Goal: Task Accomplishment & Management: Manage account settings

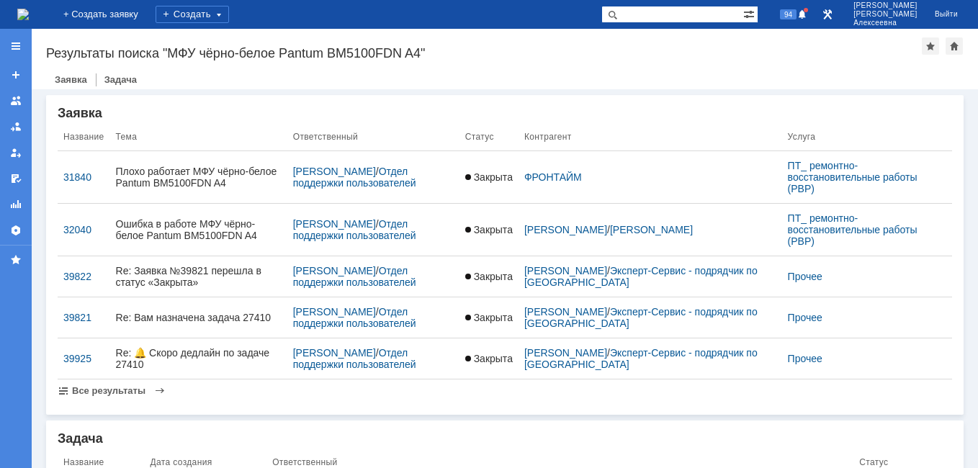
click at [653, 15] on input "text" at bounding box center [672, 14] width 142 height 17
type input "c"
type input "самарский итц"
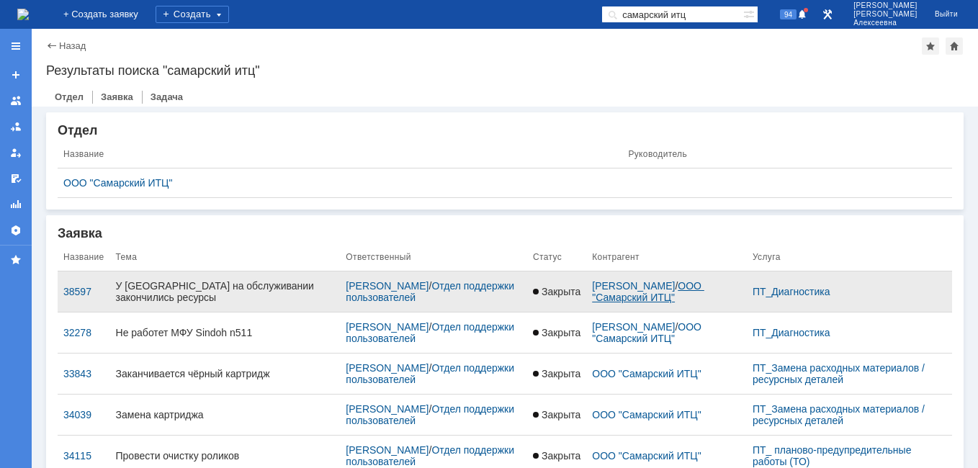
click at [646, 300] on link "ООО "Самарский ИТЦ"" at bounding box center [648, 291] width 112 height 23
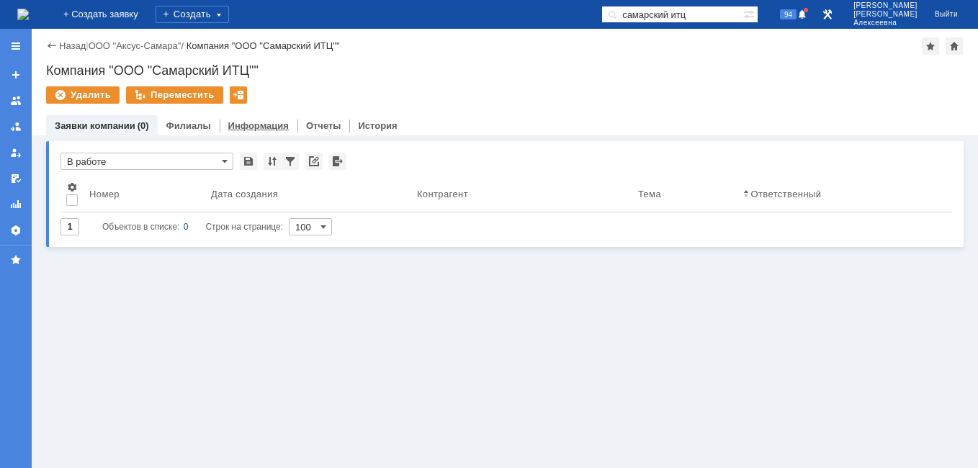
click at [251, 126] on link "Информация" at bounding box center [258, 125] width 60 height 11
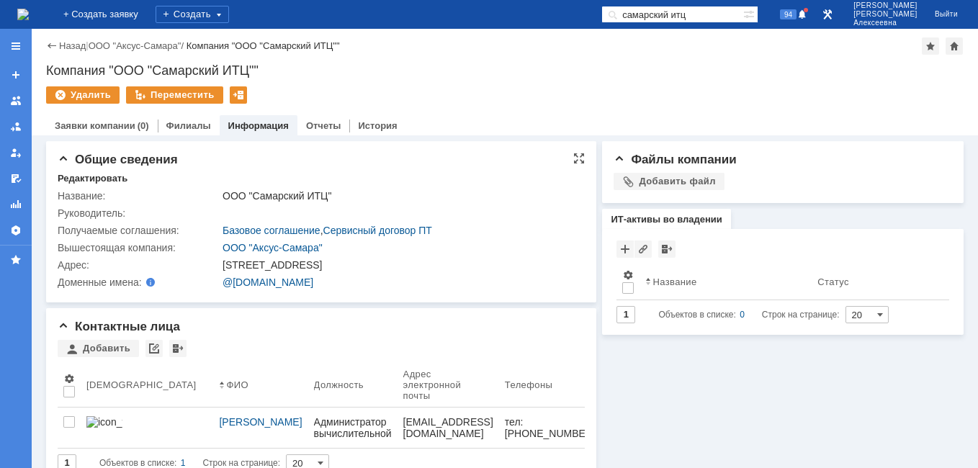
scroll to position [13, 0]
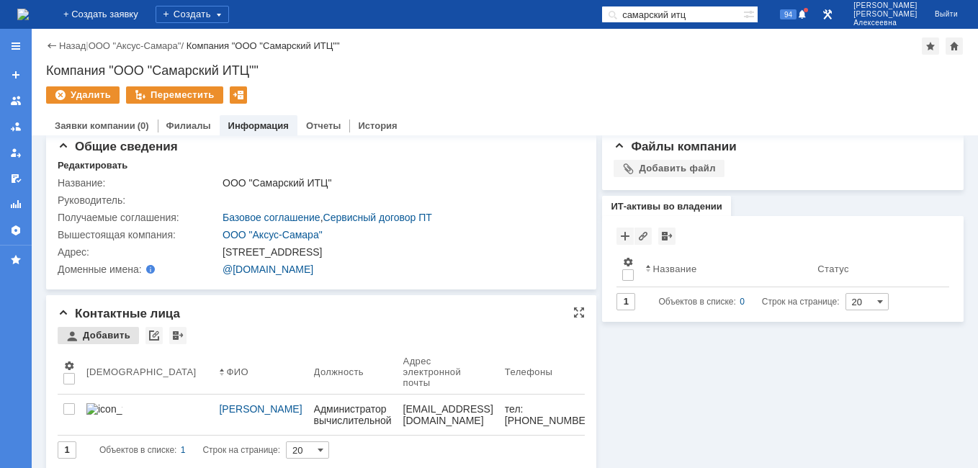
click at [106, 332] on div "Добавить" at bounding box center [98, 335] width 81 height 17
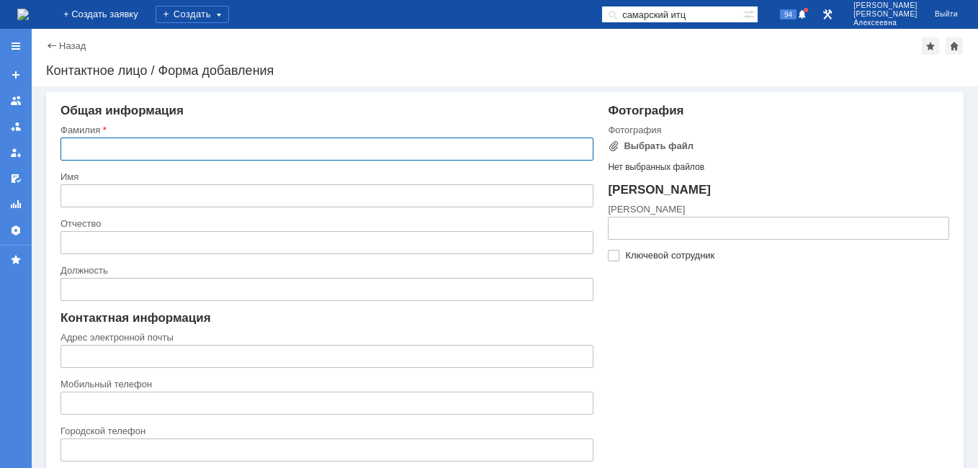
click at [137, 152] on input "text" at bounding box center [326, 149] width 533 height 23
type input "[PERSON_NAME]"
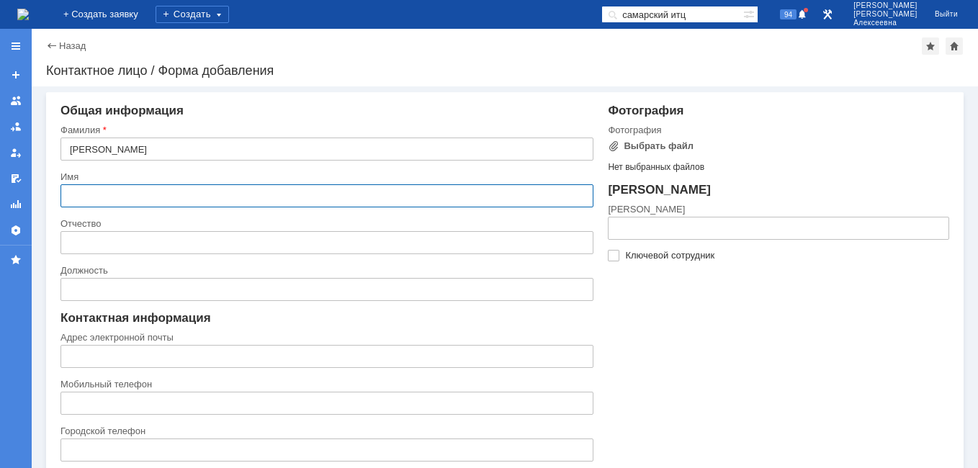
click at [98, 192] on input "text" at bounding box center [326, 195] width 533 height 23
type input "[PERSON_NAME]"
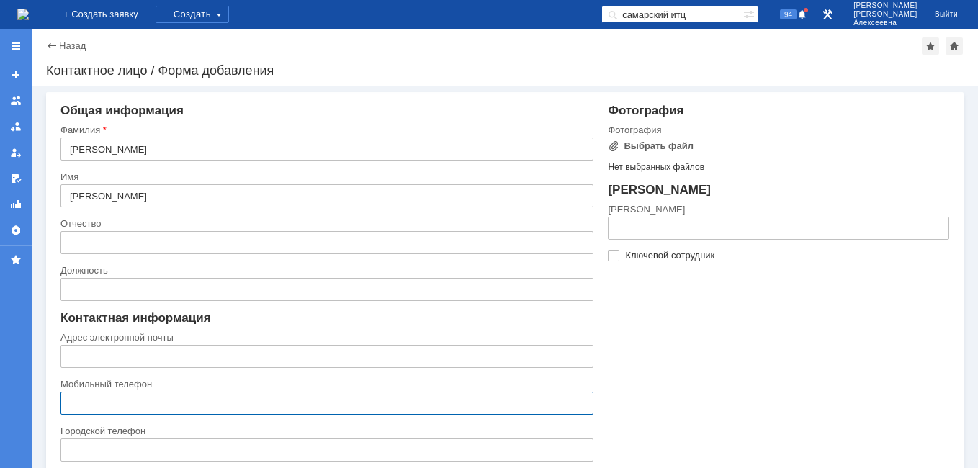
click at [90, 403] on input "text" at bounding box center [326, 403] width 533 height 23
drag, startPoint x: 156, startPoint y: 341, endPoint x: 112, endPoint y: 369, distance: 51.5
click at [155, 341] on div "Адрес электронной почты" at bounding box center [325, 337] width 530 height 9
click at [92, 398] on input "text" at bounding box center [326, 403] width 533 height 23
paste input "79277567444"
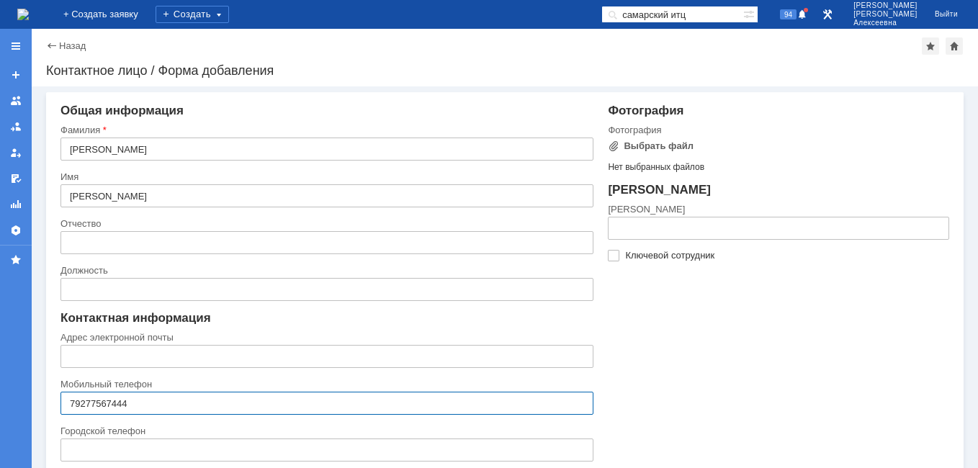
type input "79277567444"
click at [84, 349] on input "text" at bounding box center [326, 356] width 533 height 23
paste input "[EMAIL_ADDRESS][DOMAIN_NAME]"
type input "[EMAIL_ADDRESS][DOMAIN_NAME]"
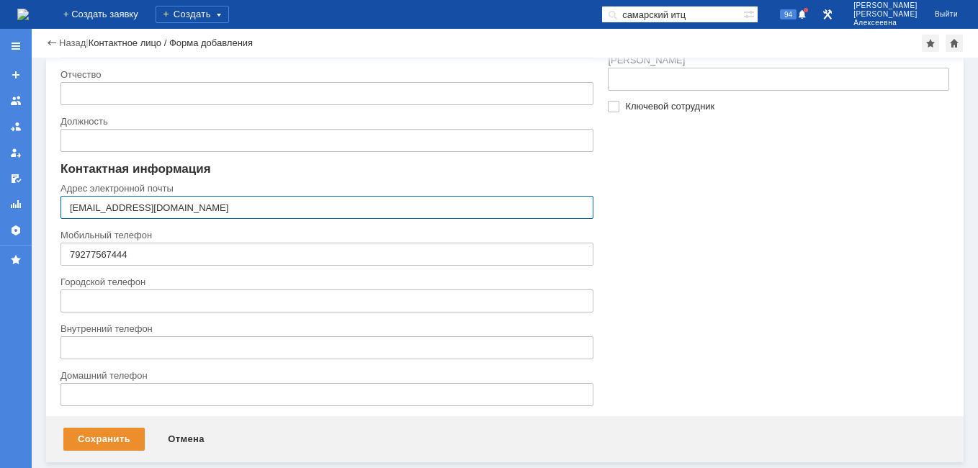
scroll to position [120, 0]
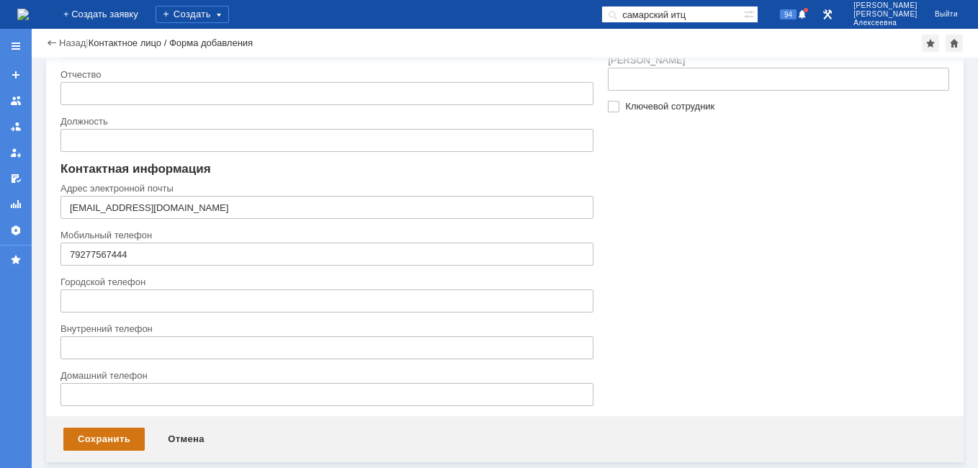
click at [99, 434] on div "Сохранить" at bounding box center [103, 439] width 81 height 23
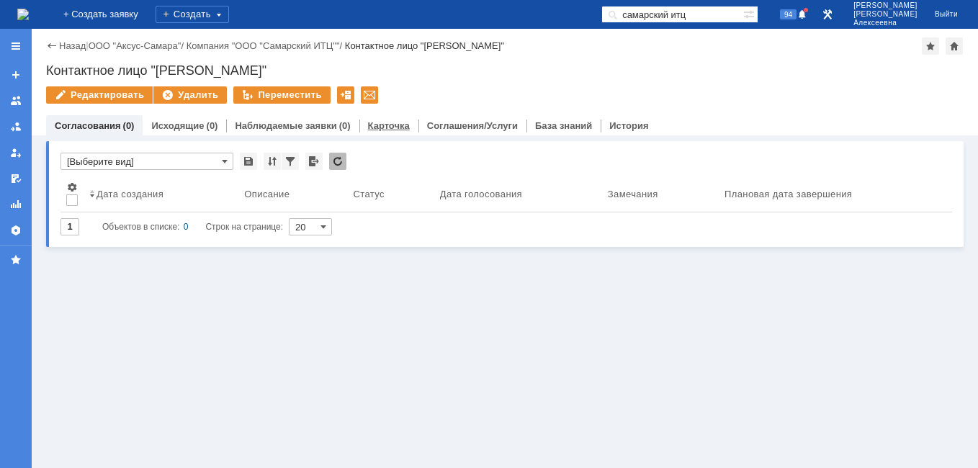
click at [377, 125] on link "Карточка" at bounding box center [389, 125] width 42 height 11
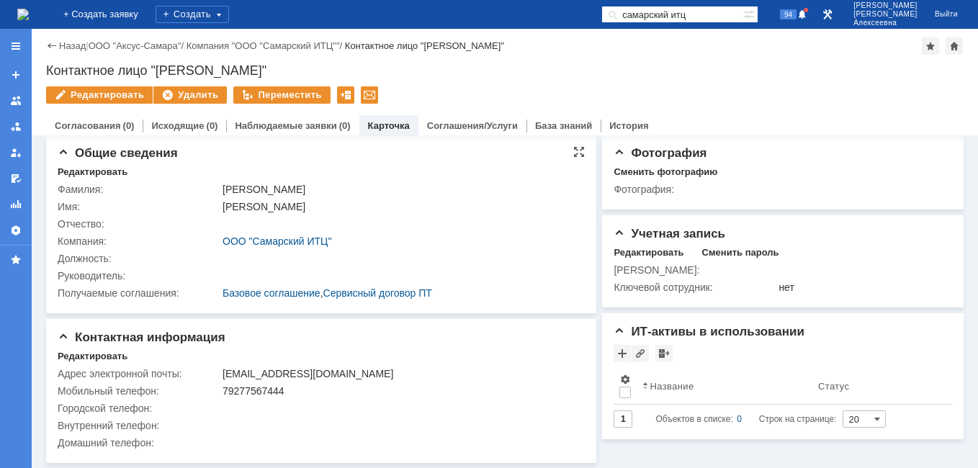
scroll to position [7, 0]
click at [361, 96] on div at bounding box center [369, 94] width 17 height 17
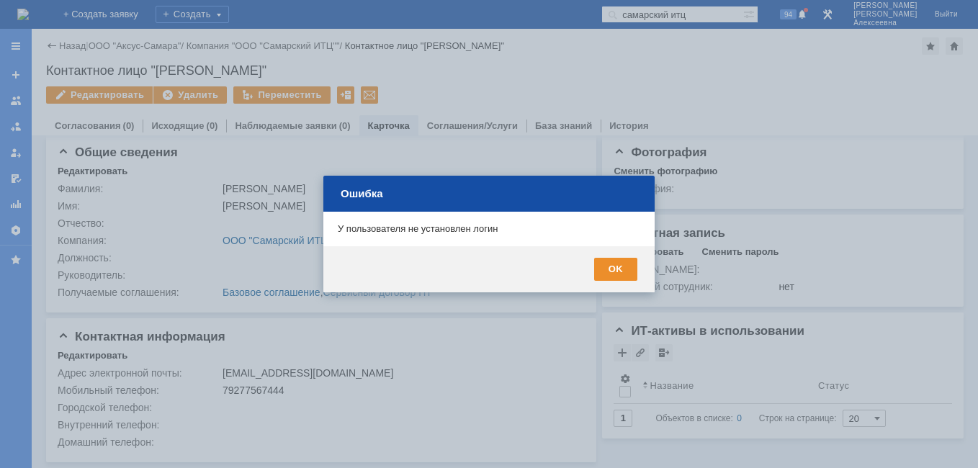
scroll to position [0, 0]
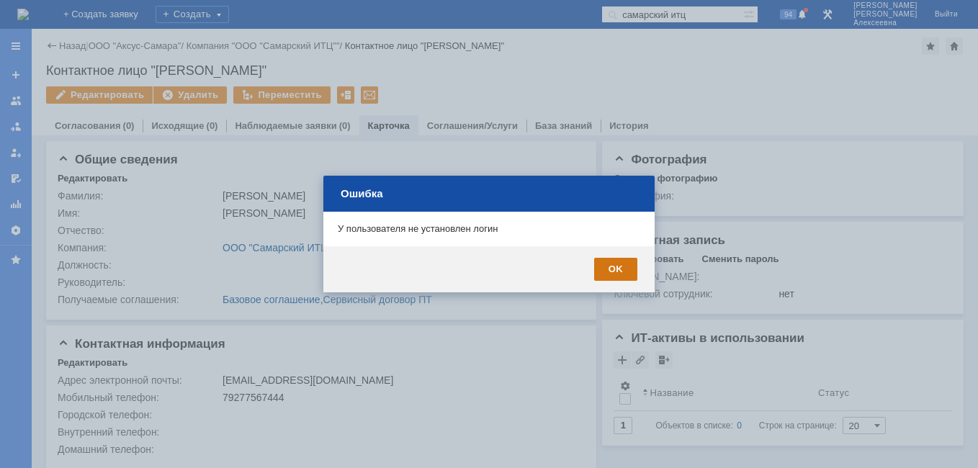
click at [627, 269] on div "OK" at bounding box center [615, 269] width 43 height 23
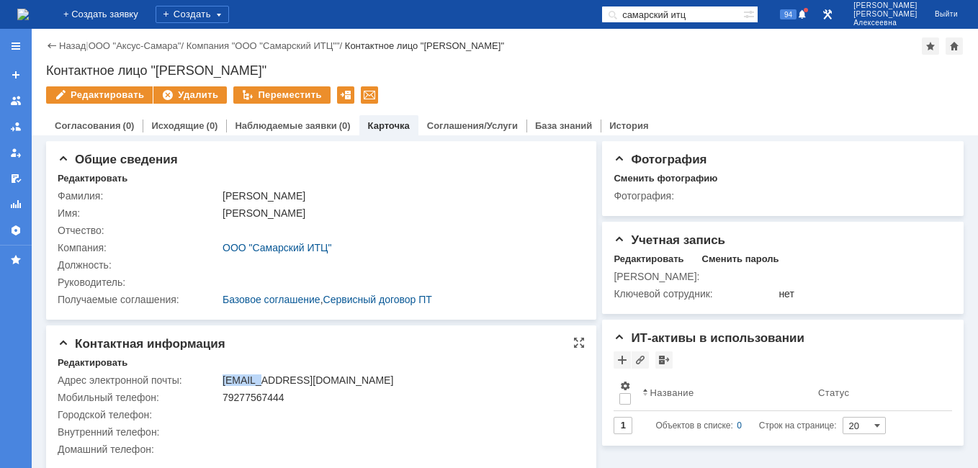
drag, startPoint x: 224, startPoint y: 375, endPoint x: 263, endPoint y: 381, distance: 39.3
click at [263, 381] on div "[EMAIL_ADDRESS][DOMAIN_NAME]" at bounding box center [400, 380] width 354 height 12
drag, startPoint x: 263, startPoint y: 381, endPoint x: 239, endPoint y: 383, distance: 23.9
copy div "patevma"
click at [630, 259] on div "Редактировать" at bounding box center [649, 259] width 70 height 12
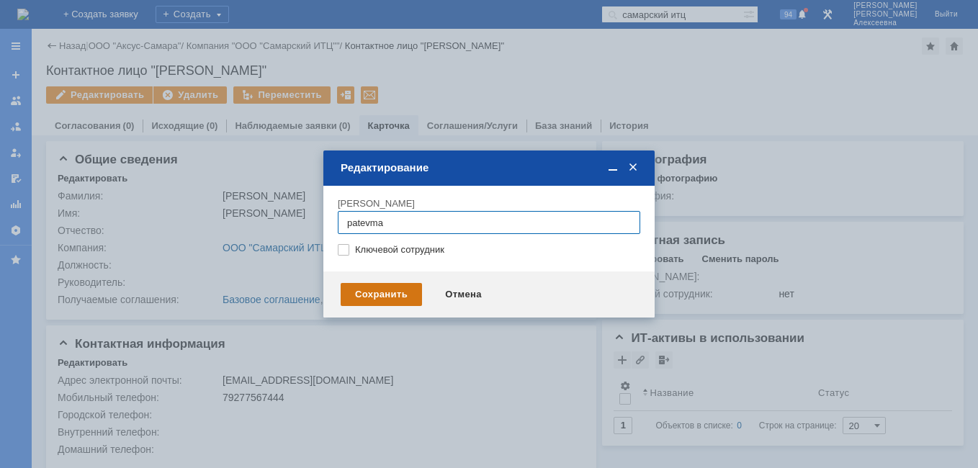
type input "patevma"
click at [383, 297] on div "Сохранить" at bounding box center [381, 294] width 81 height 23
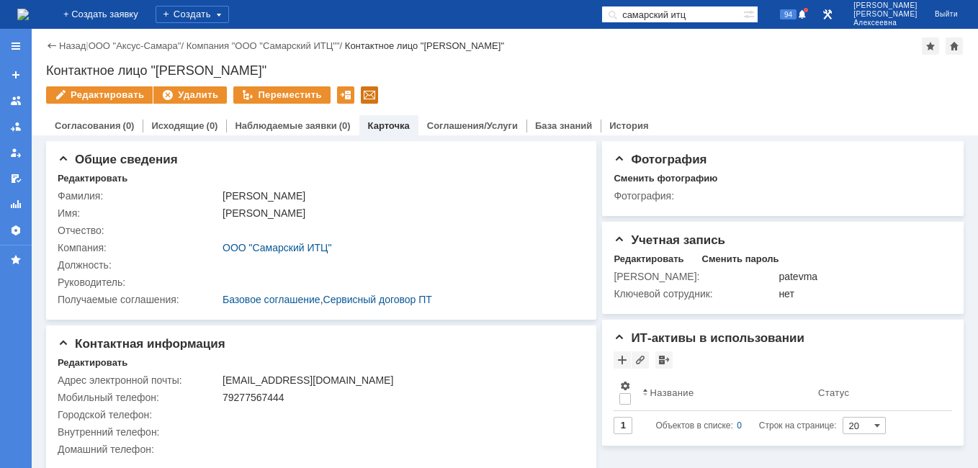
click at [367, 94] on div at bounding box center [369, 94] width 17 height 17
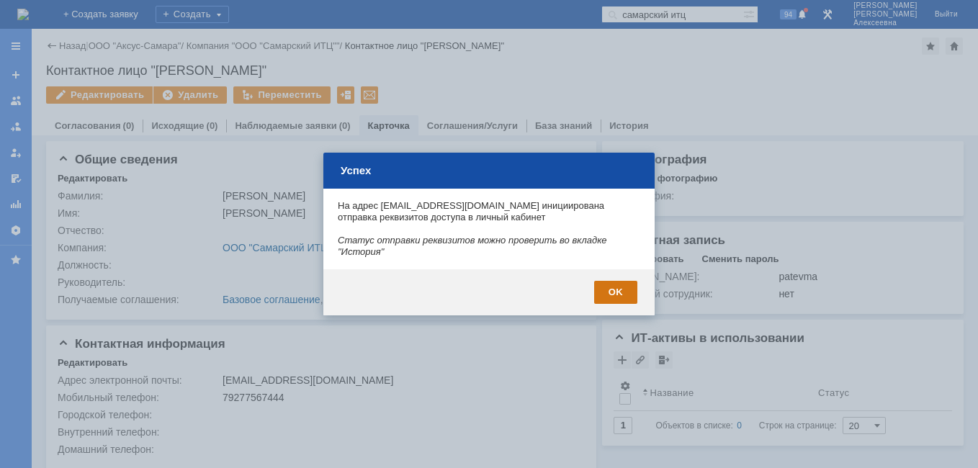
click at [621, 281] on div "OK" at bounding box center [615, 292] width 43 height 23
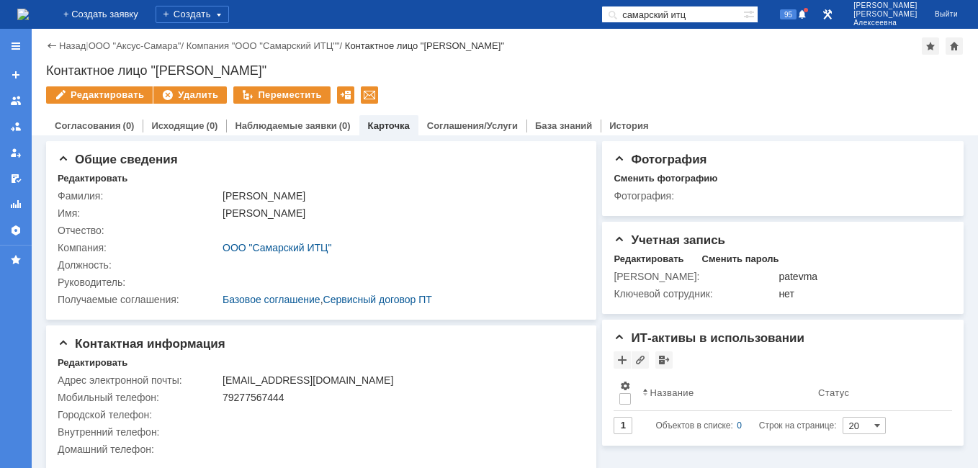
click at [29, 12] on img at bounding box center [23, 15] width 12 height 12
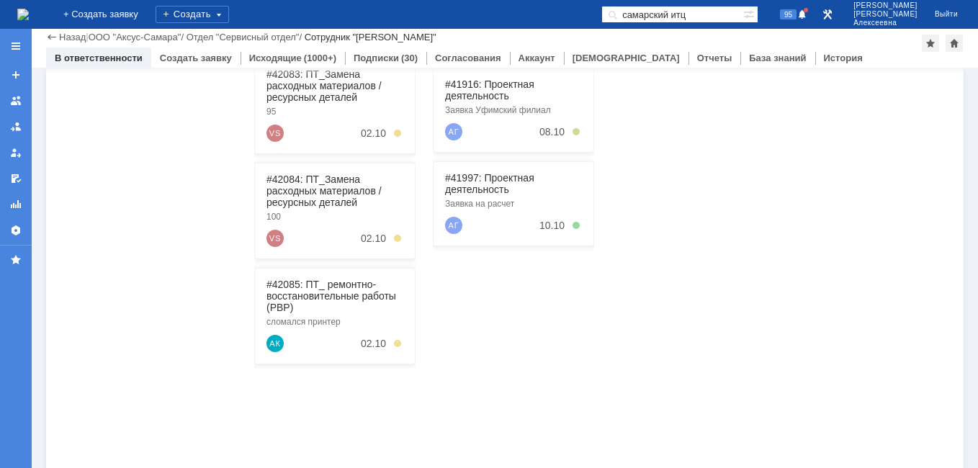
scroll to position [360, 0]
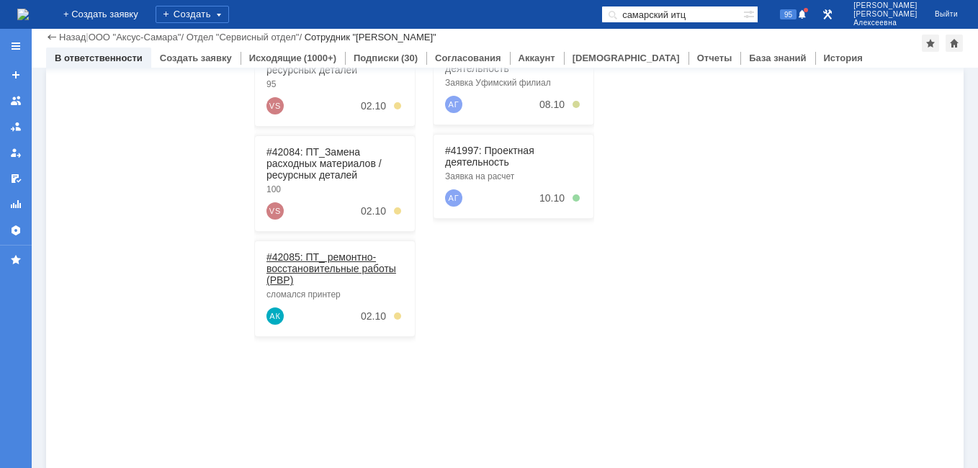
click at [312, 259] on link "#42085: ПТ_ ремонтно-восстановительные работы (РВР)" at bounding box center [331, 268] width 130 height 35
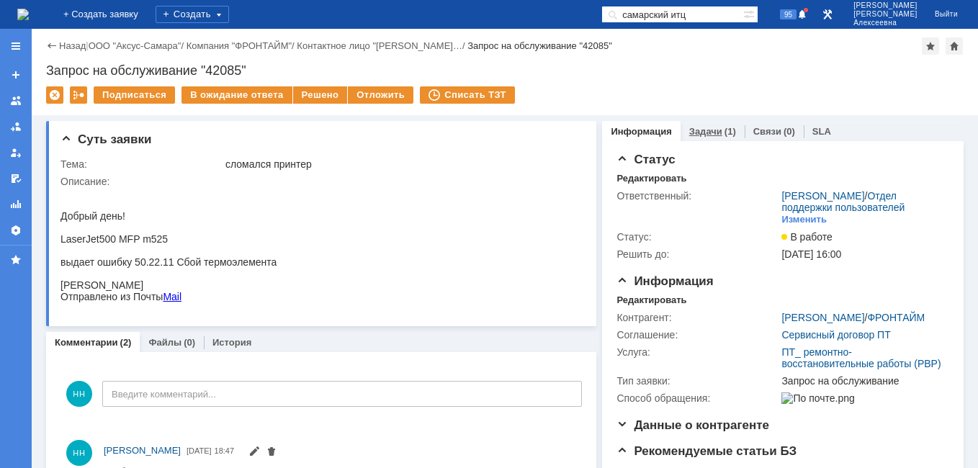
click at [703, 135] on link "Задачи" at bounding box center [705, 131] width 33 height 11
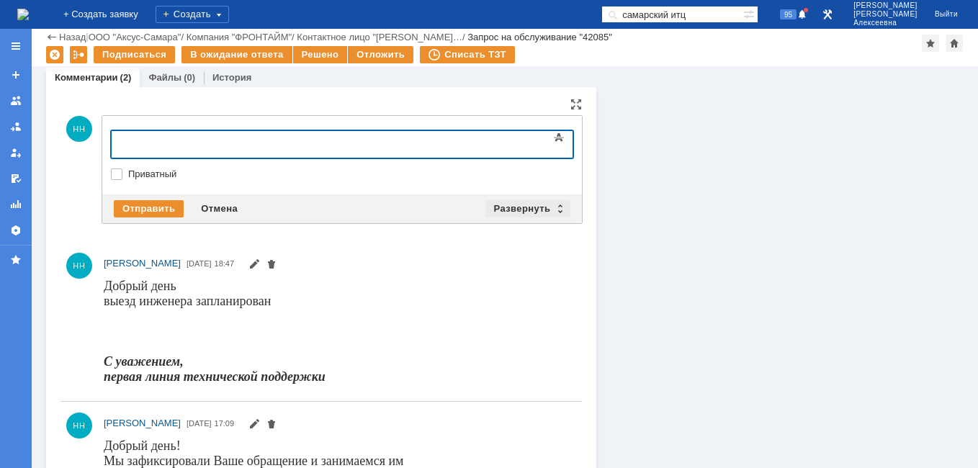
click at [549, 207] on div "Развернуть" at bounding box center [528, 208] width 86 height 17
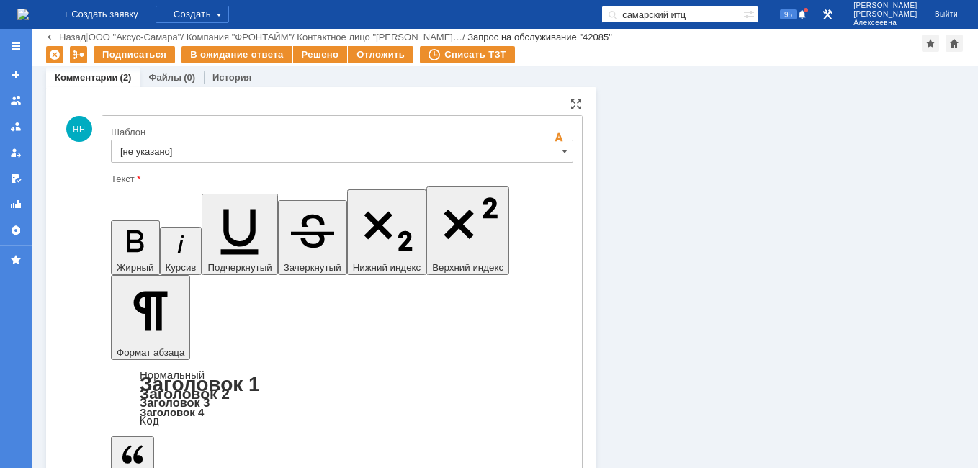
click at [552, 154] on input "[не указано]" at bounding box center [342, 151] width 462 height 23
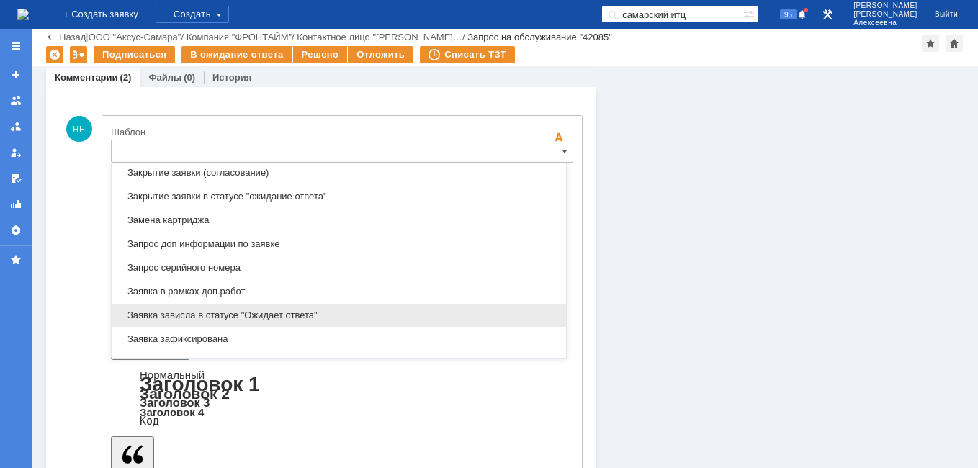
scroll to position [711, 0]
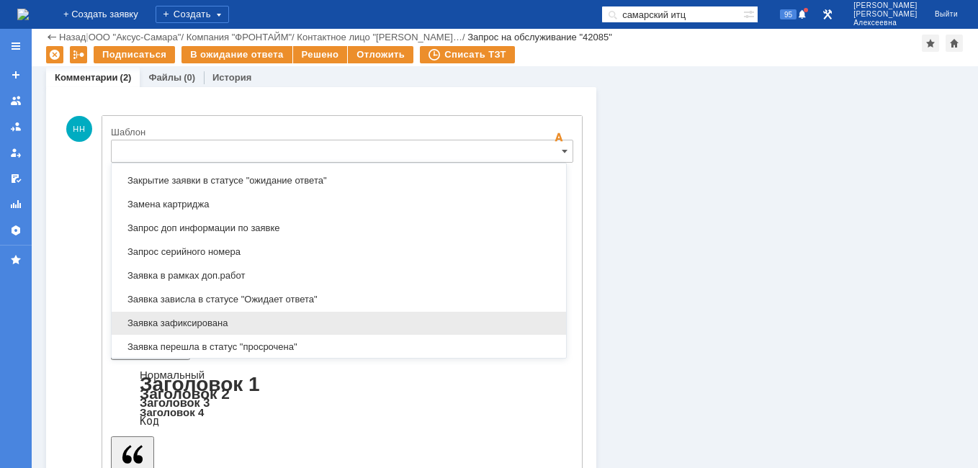
click at [218, 315] on div "Заявка зафиксирована" at bounding box center [339, 323] width 454 height 23
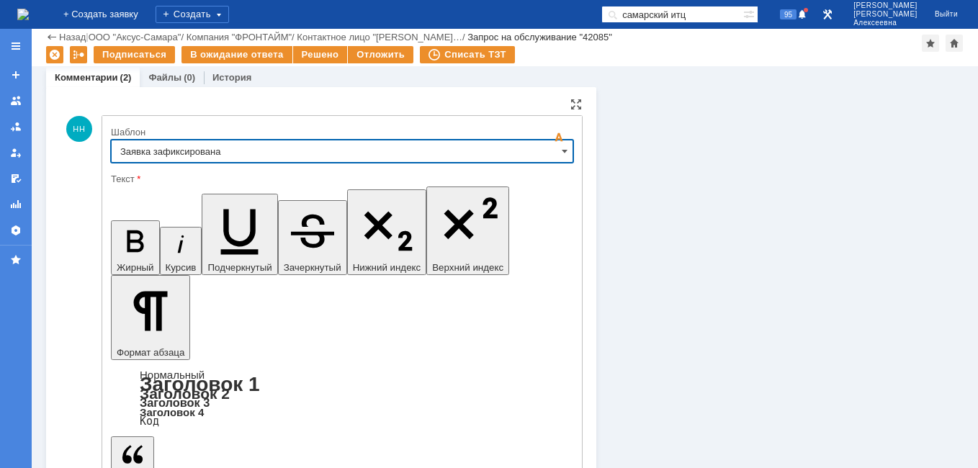
type input "Заявка зафиксирована"
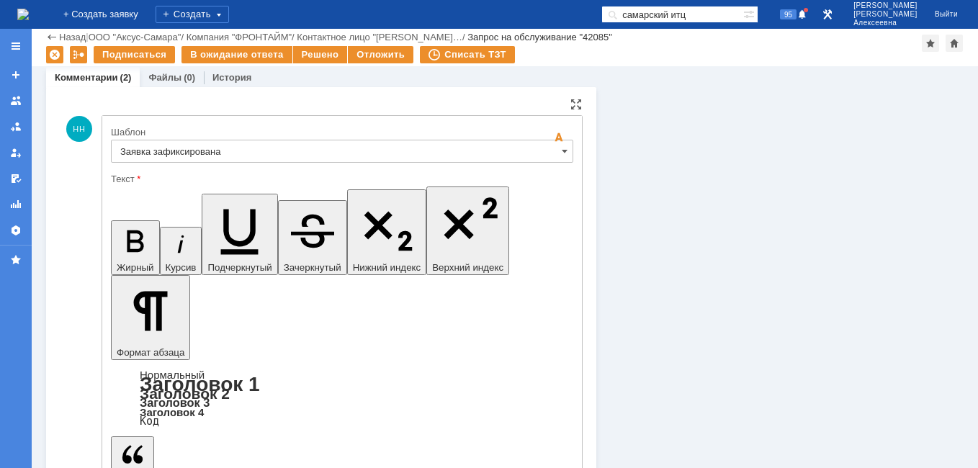
drag, startPoint x: 436, startPoint y: 3491, endPoint x: 134, endPoint y: 3493, distance: 301.8
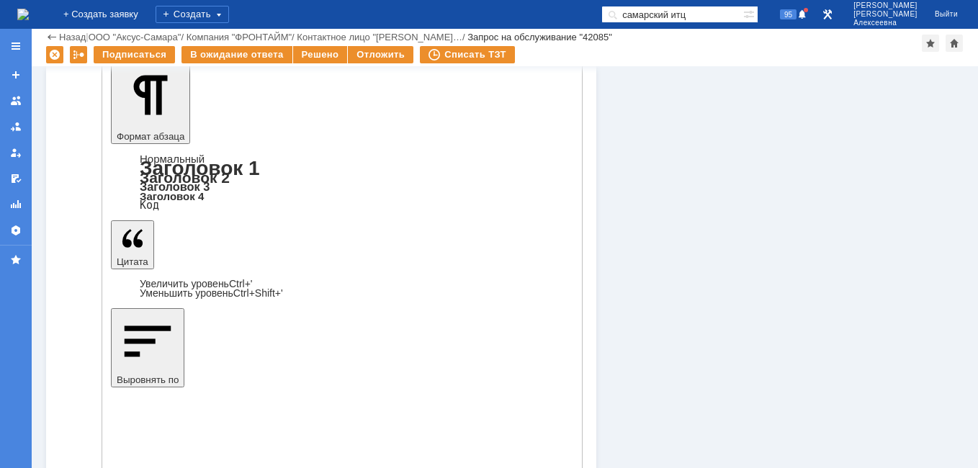
scroll to position [360, 0]
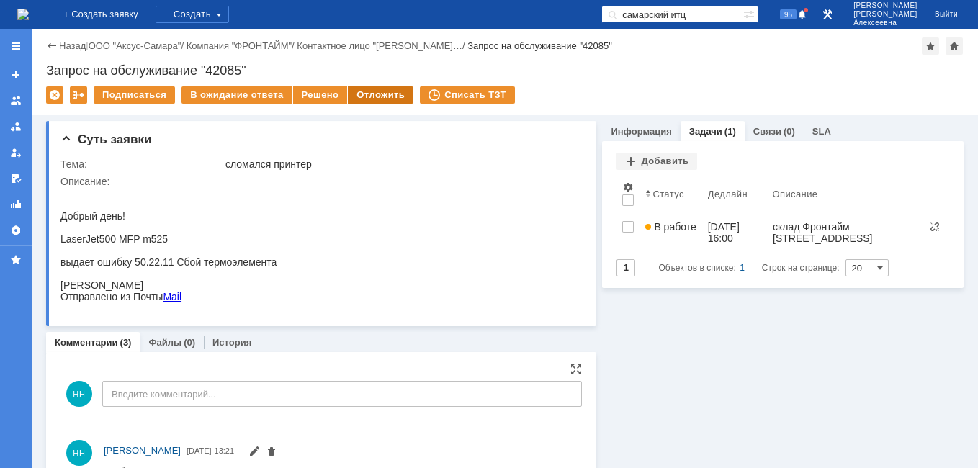
scroll to position [0, 0]
click at [370, 95] on div "Отложить" at bounding box center [381, 94] width 66 height 17
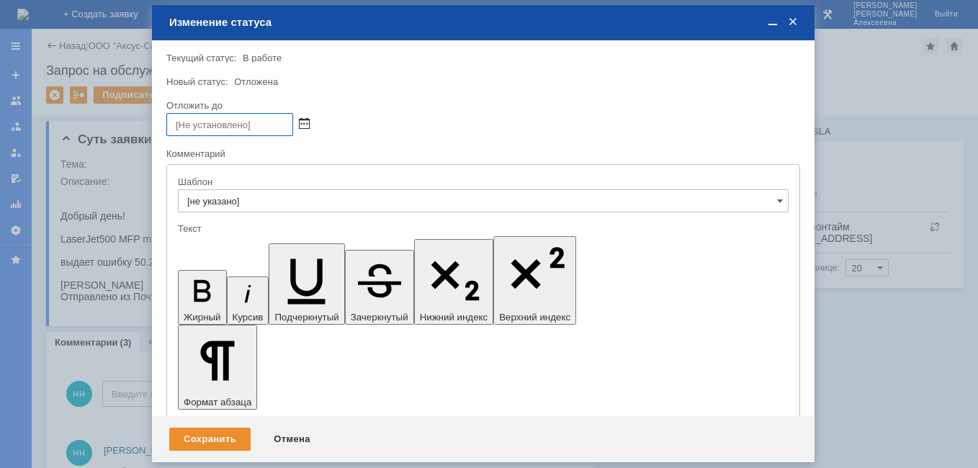
click at [304, 124] on span at bounding box center [304, 125] width 11 height 12
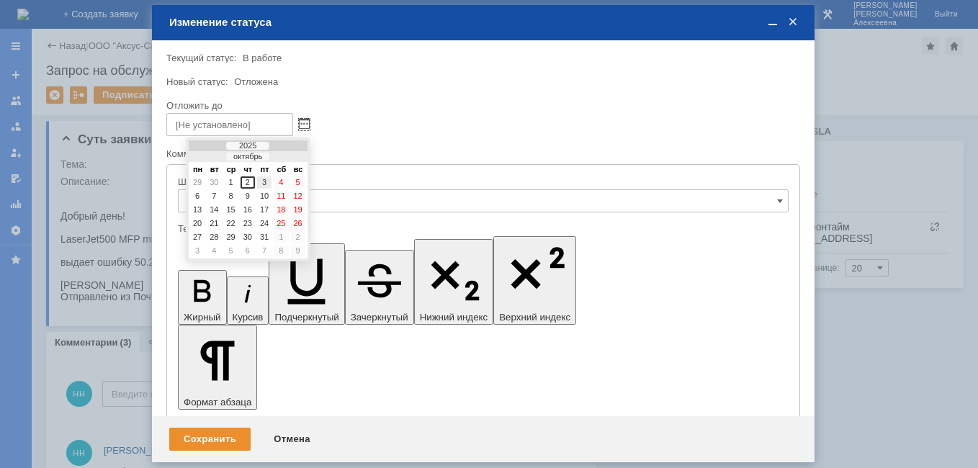
click at [269, 181] on div "3" at bounding box center [264, 182] width 14 height 12
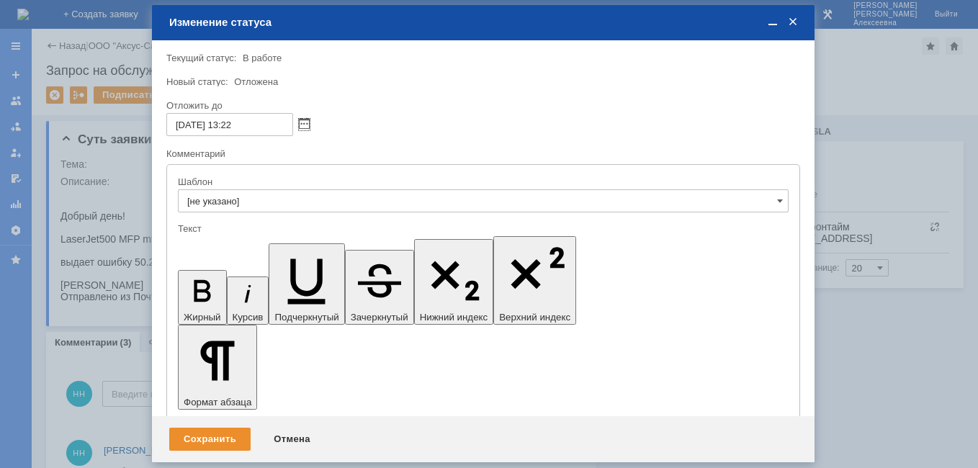
click at [235, 125] on input "[DATE] 13:22" at bounding box center [229, 124] width 127 height 23
type input "[DATE] 16:22"
click at [212, 436] on div "Сохранить" at bounding box center [209, 439] width 81 height 23
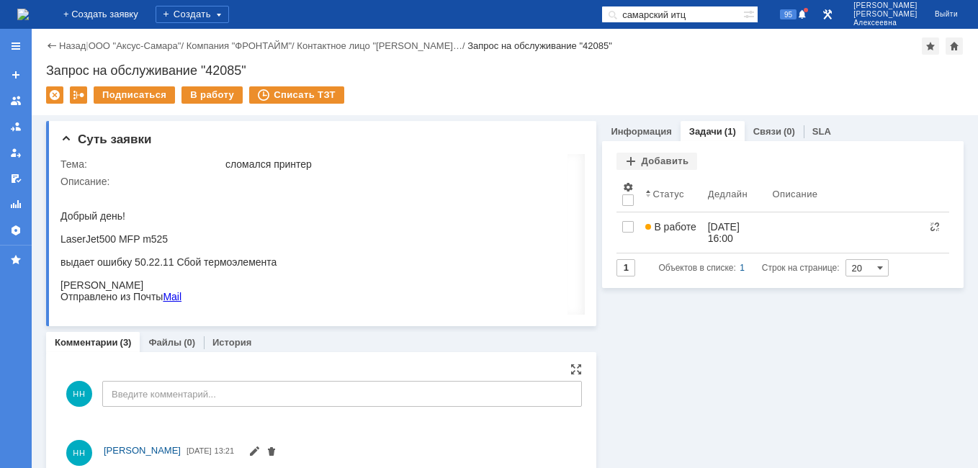
click at [27, 9] on img at bounding box center [23, 15] width 12 height 12
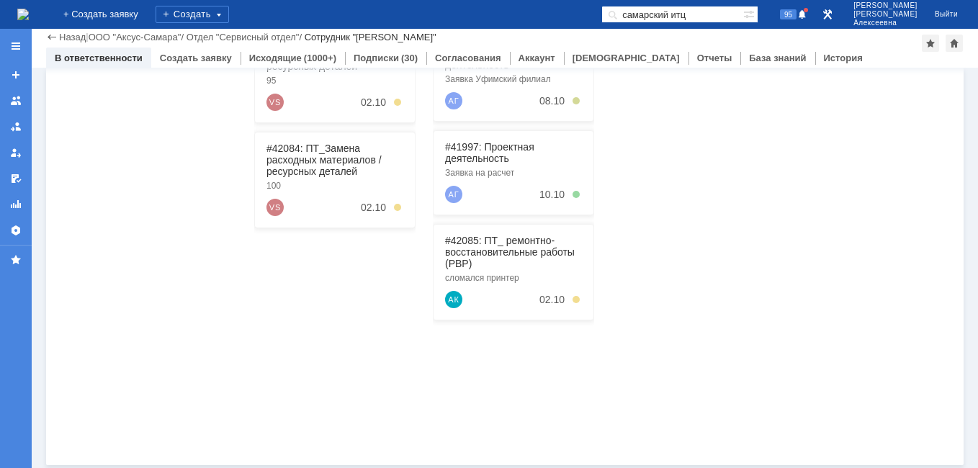
scroll to position [367, 0]
click at [638, 402] on div at bounding box center [691, 177] width 161 height 522
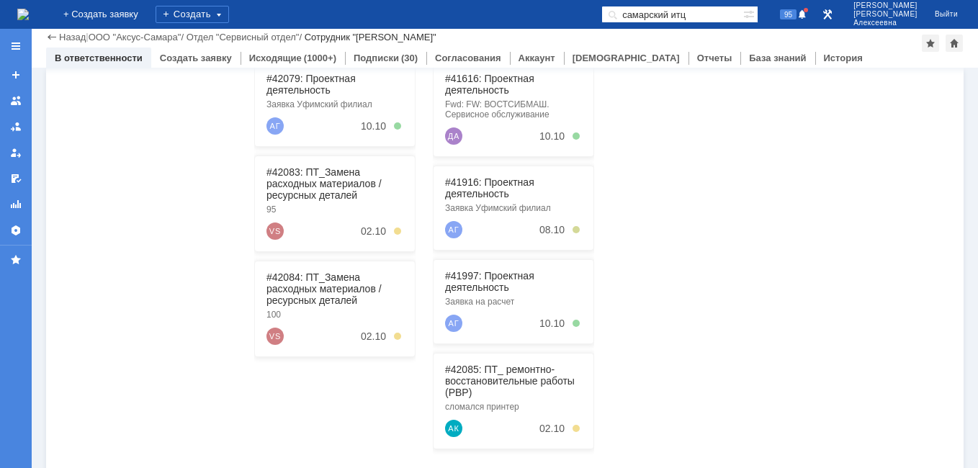
scroll to position [223, 0]
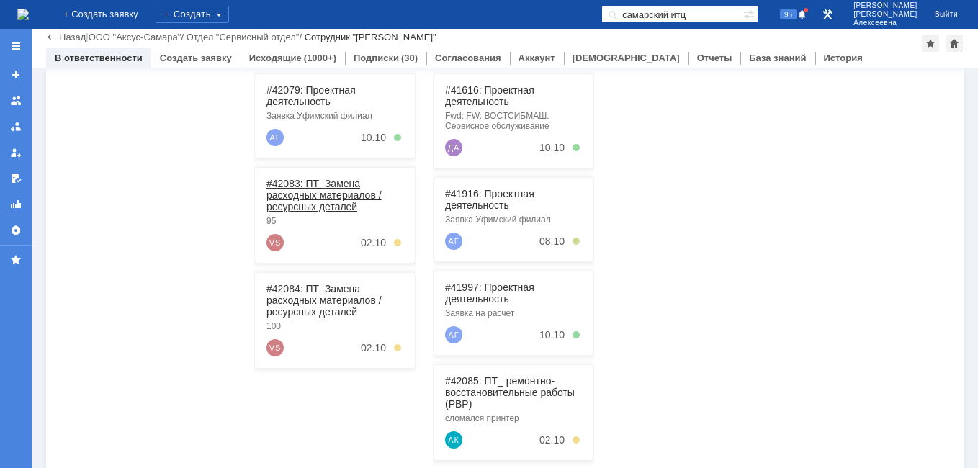
click at [318, 181] on link "#42083: ПТ_Замена расходных материалов / ресурсных деталей" at bounding box center [323, 195] width 115 height 35
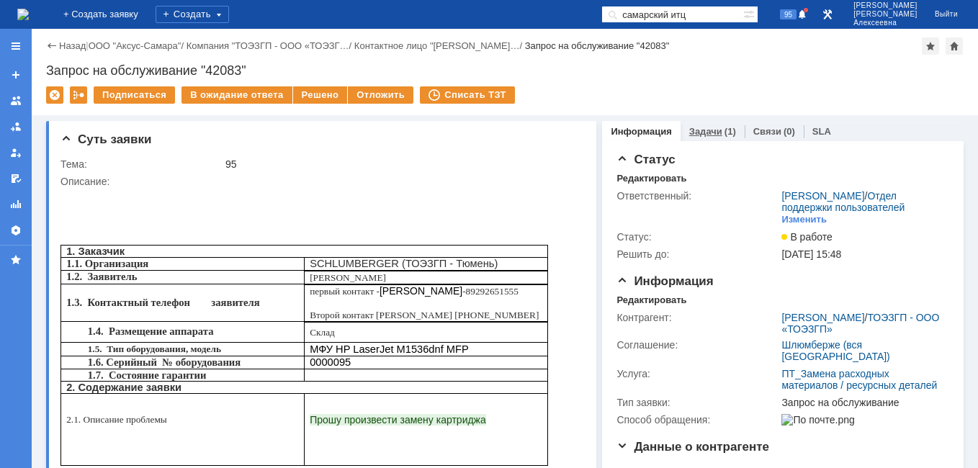
click at [700, 129] on link "Задачи" at bounding box center [705, 131] width 33 height 11
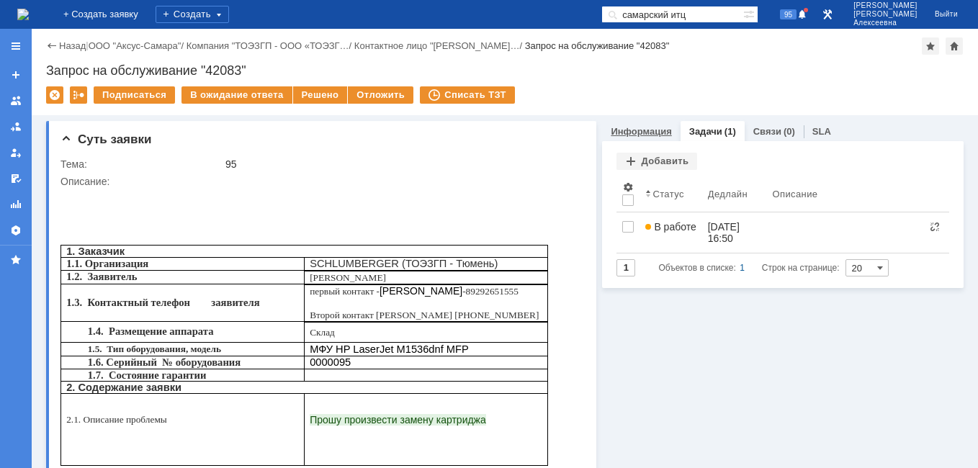
click at [642, 133] on link "Информация" at bounding box center [641, 131] width 60 height 11
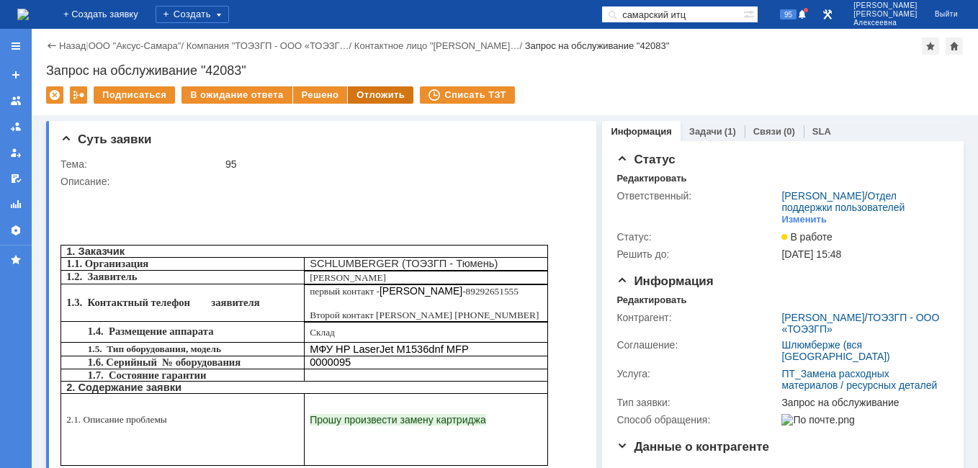
click at [367, 97] on div "Отложить" at bounding box center [381, 94] width 66 height 17
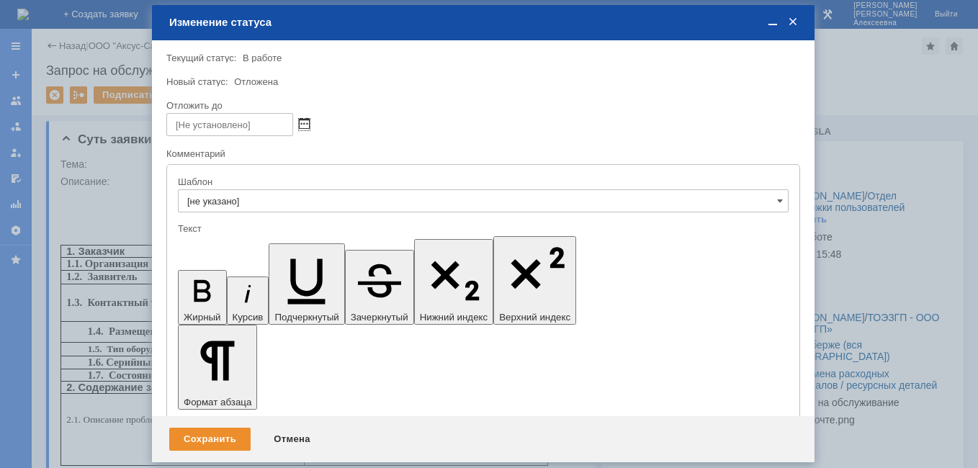
click at [304, 124] on span at bounding box center [304, 125] width 11 height 12
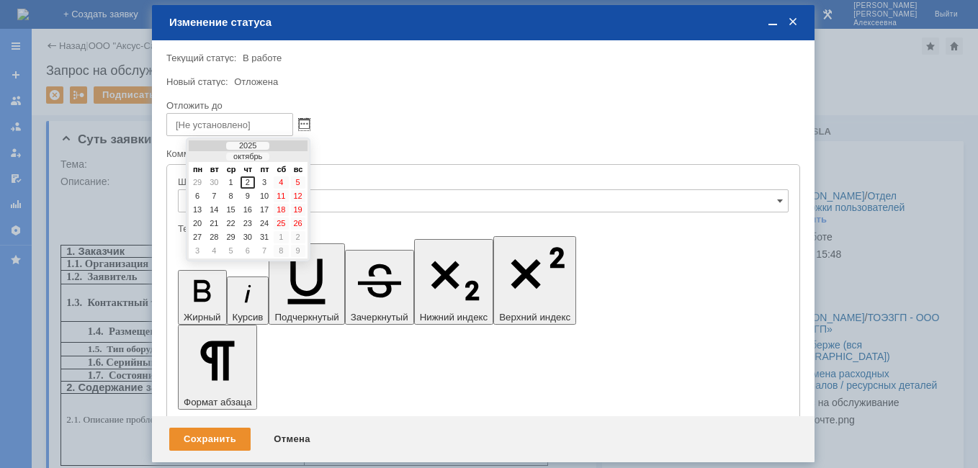
click at [118, 189] on div at bounding box center [489, 234] width 978 height 468
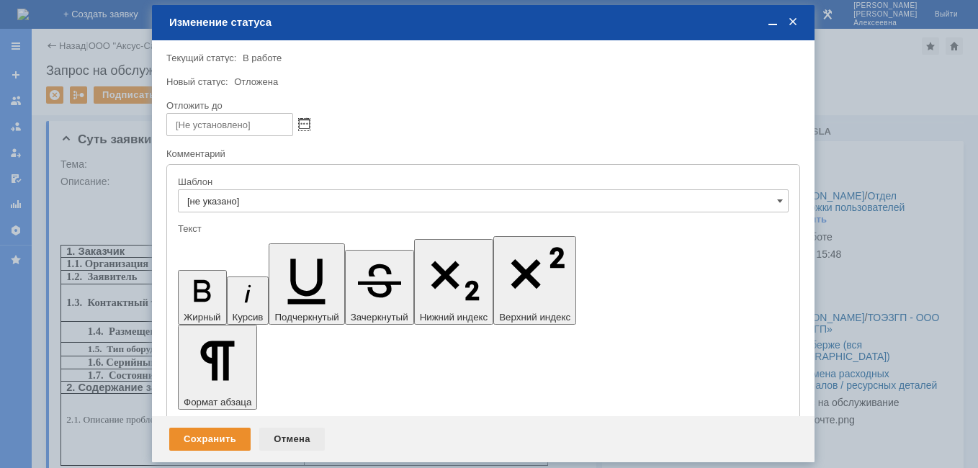
click at [300, 433] on div "Отмена" at bounding box center [292, 439] width 66 height 23
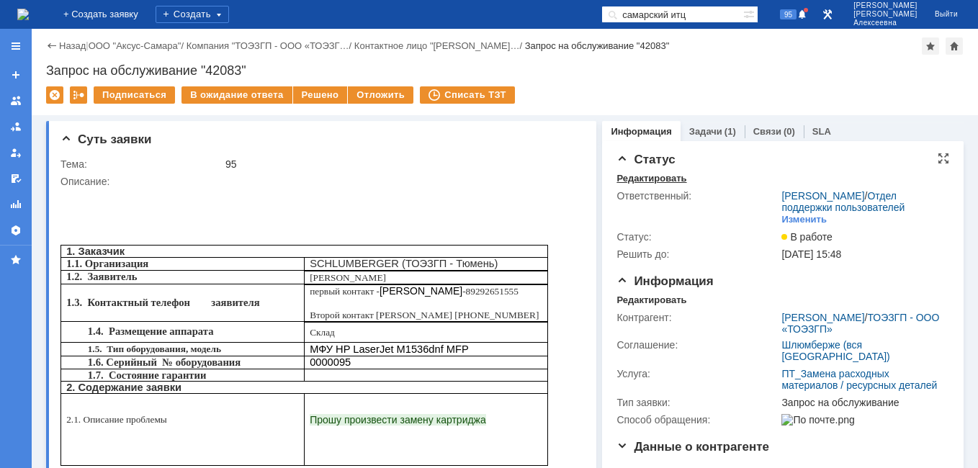
click at [632, 174] on div "Редактировать" at bounding box center [651, 179] width 70 height 12
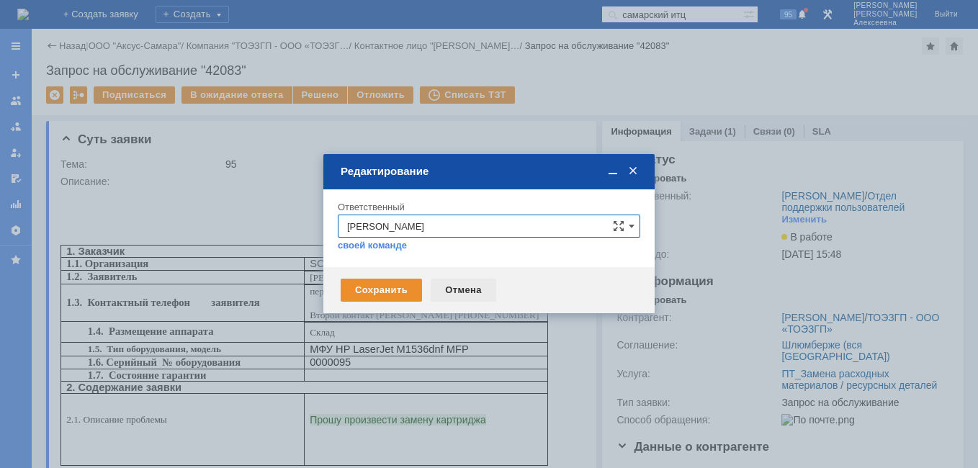
click at [461, 290] on div "Отмена" at bounding box center [464, 290] width 66 height 23
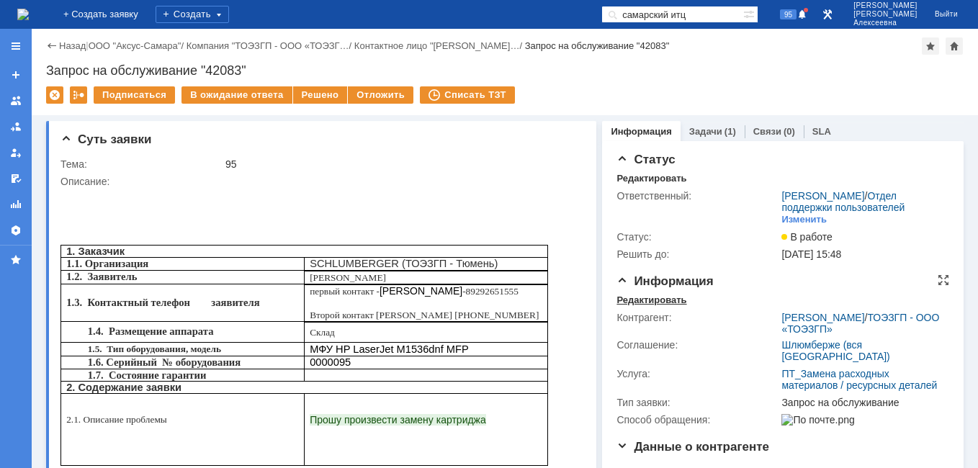
click at [629, 306] on div "Редактировать" at bounding box center [651, 301] width 70 height 12
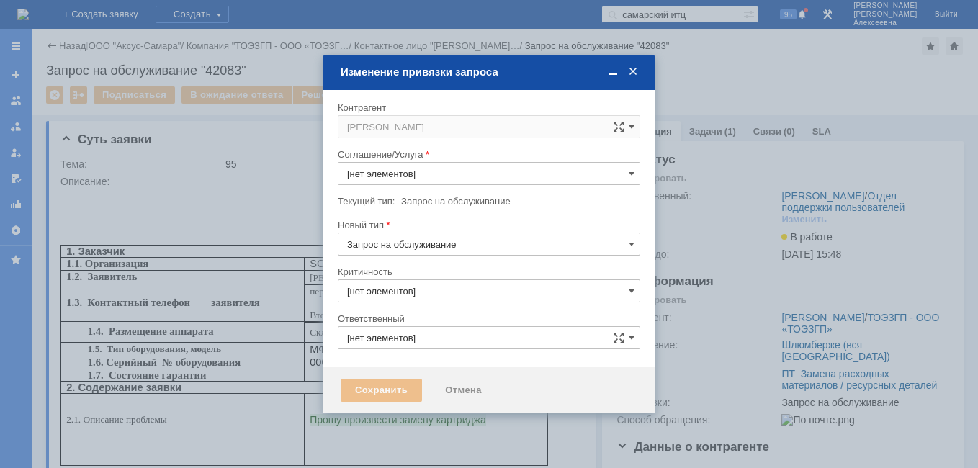
type input "3. Низкая"
type input "[PERSON_NAME]"
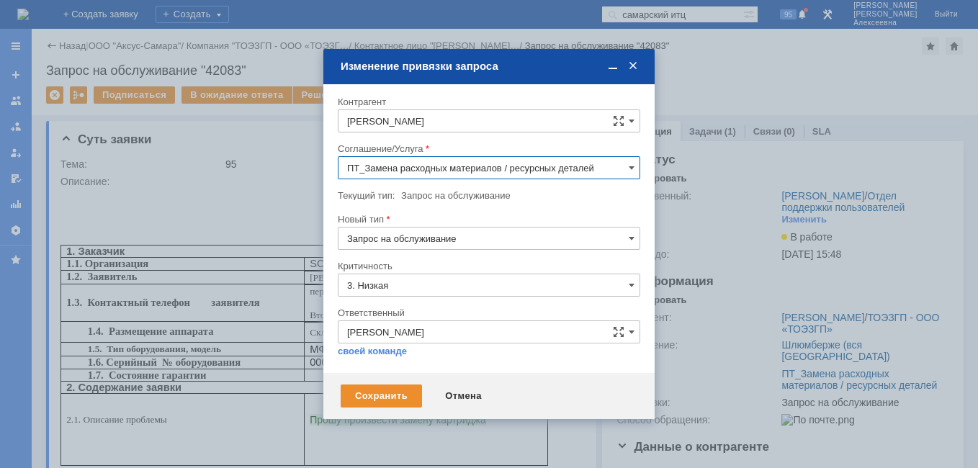
click at [628, 166] on input "ПТ_Замена расходных материалов / ресурсных деталей" at bounding box center [489, 167] width 302 height 23
click at [431, 224] on span "ПТ_Диагностика" at bounding box center [489, 223] width 284 height 12
type input "ПТ_Диагностика"
click at [373, 396] on div "Сохранить" at bounding box center [381, 396] width 81 height 23
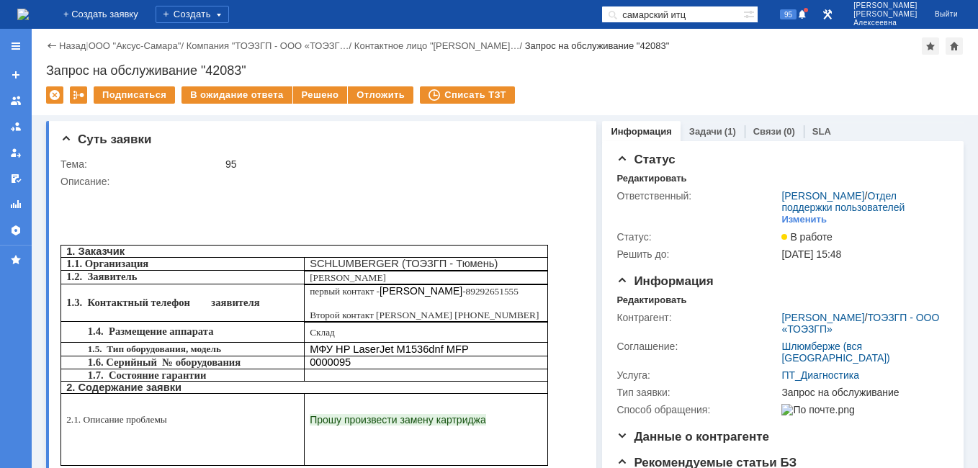
scroll to position [0, 0]
click at [29, 12] on img at bounding box center [23, 15] width 12 height 12
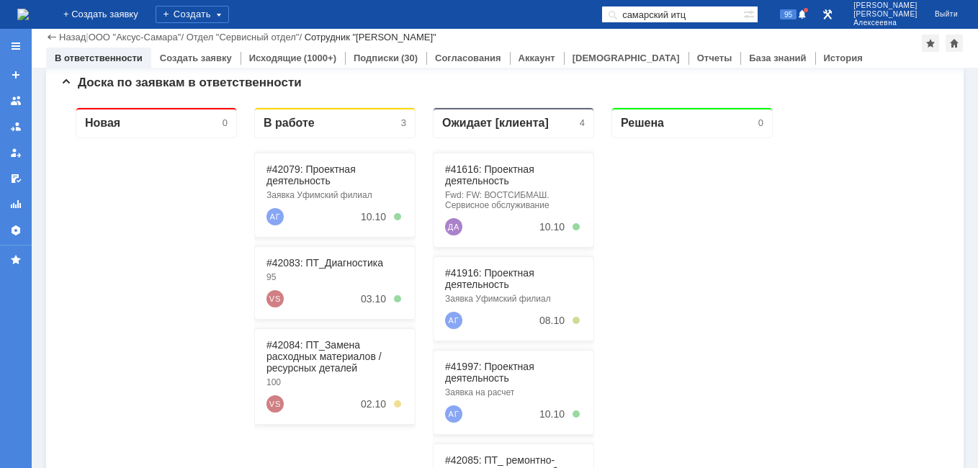
scroll to position [288, 0]
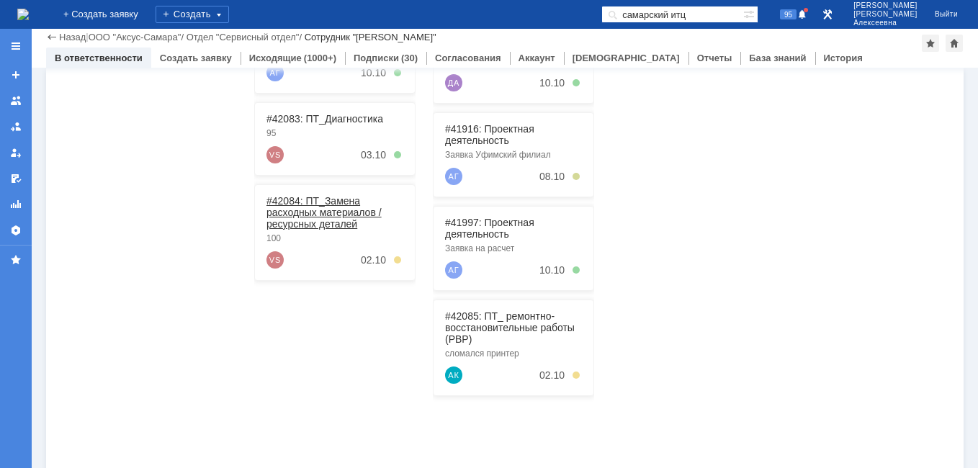
click at [296, 211] on link "#42084: ПТ_Замена расходных материалов / ресурсных деталей" at bounding box center [323, 212] width 115 height 35
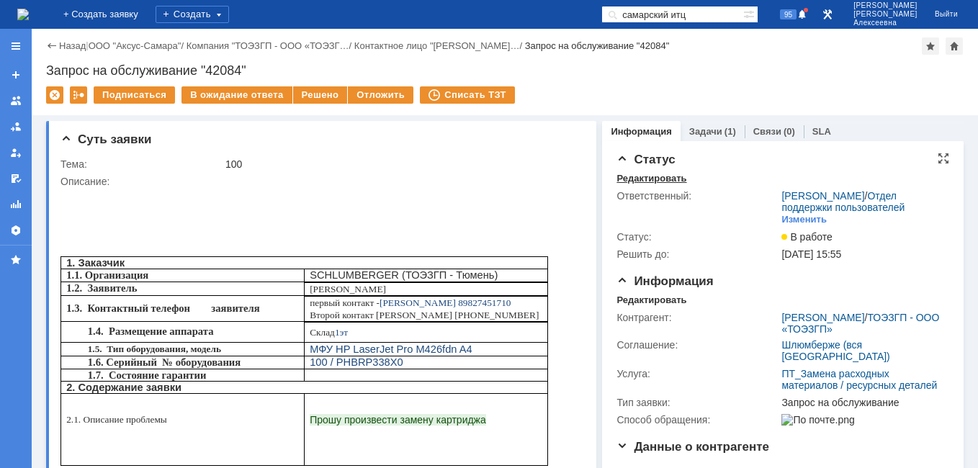
click at [624, 178] on div "Редактировать" at bounding box center [651, 179] width 70 height 12
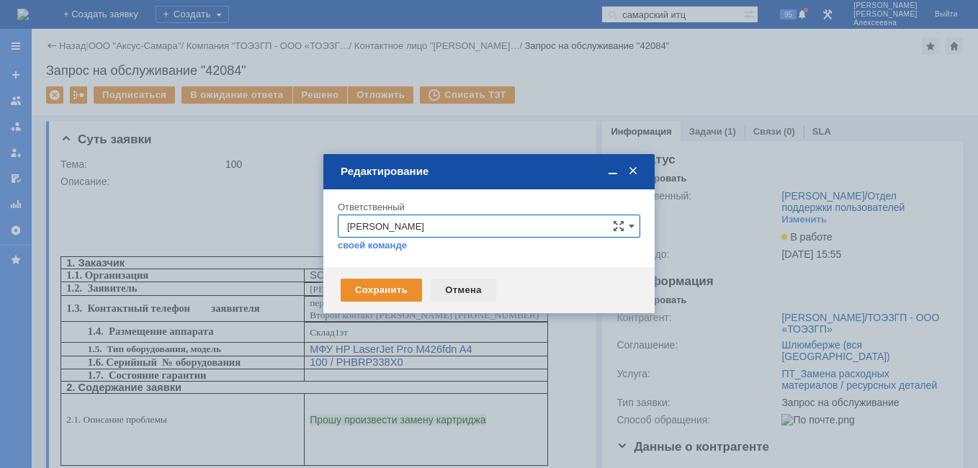
click at [462, 292] on div "Отмена" at bounding box center [464, 290] width 66 height 23
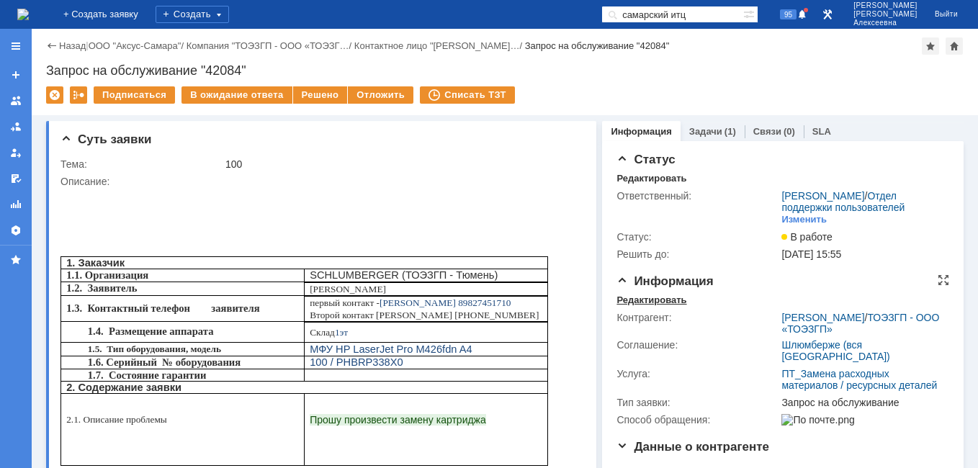
click at [633, 306] on div "Редактировать" at bounding box center [651, 301] width 70 height 12
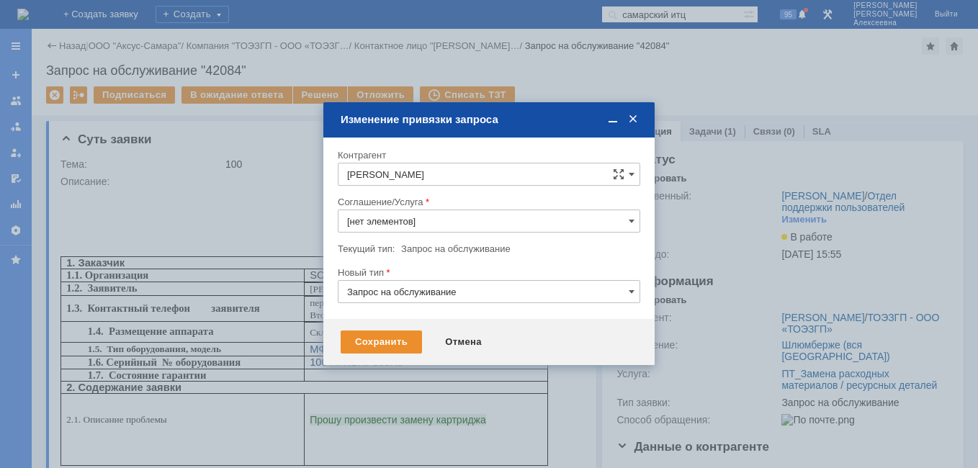
type input "ПТ_Замена расходных материалов / ресурсных деталей"
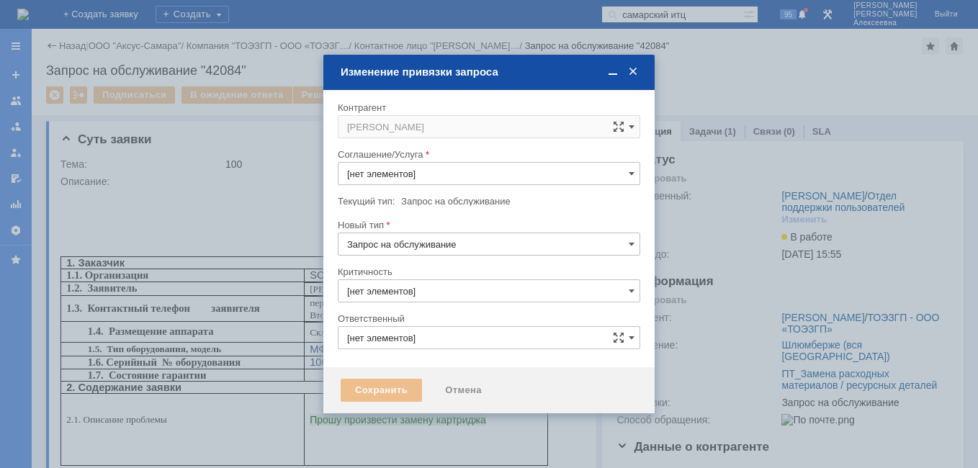
type input "ПТ_Замена расходных материалов / ресурсных деталей"
type input "3. Низкая"
type input "[PERSON_NAME]"
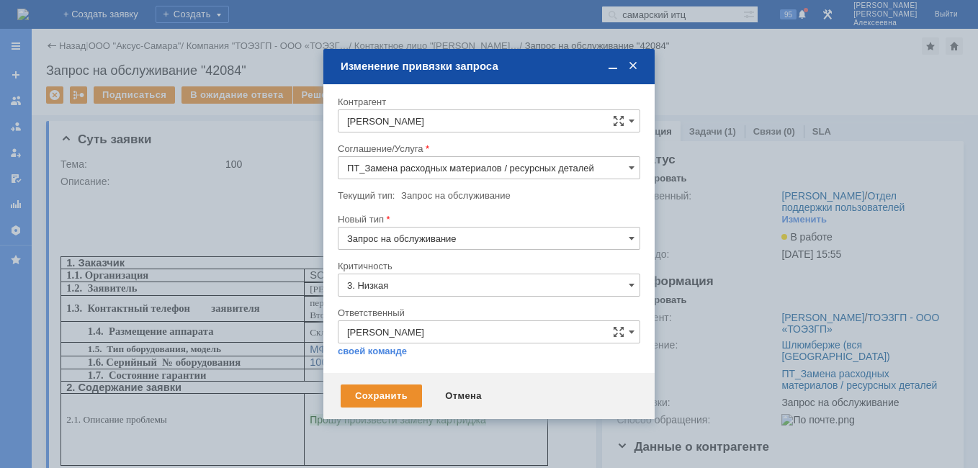
click at [628, 168] on input "ПТ_Замена расходных материалов / ресурсных деталей" at bounding box center [489, 167] width 302 height 23
click at [413, 221] on span "ПТ_Диагностика" at bounding box center [489, 223] width 284 height 12
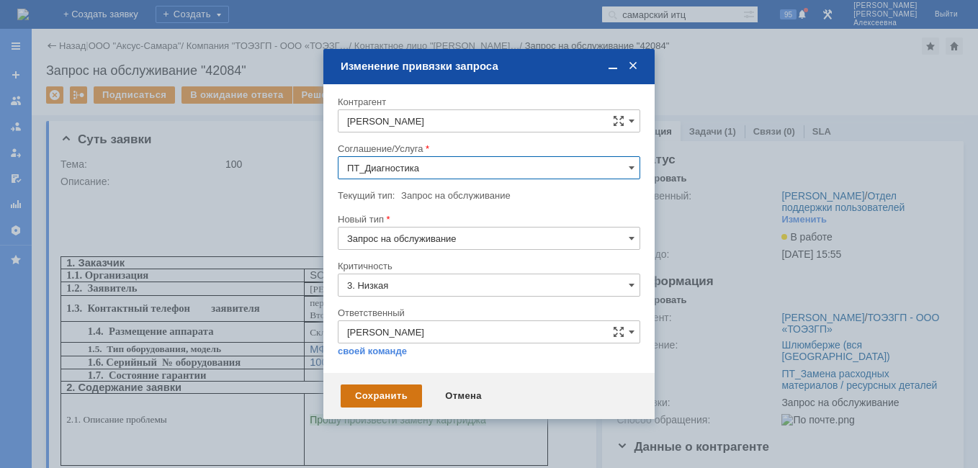
type input "ПТ_Диагностика"
click at [379, 401] on div "Сохранить" at bounding box center [381, 396] width 81 height 23
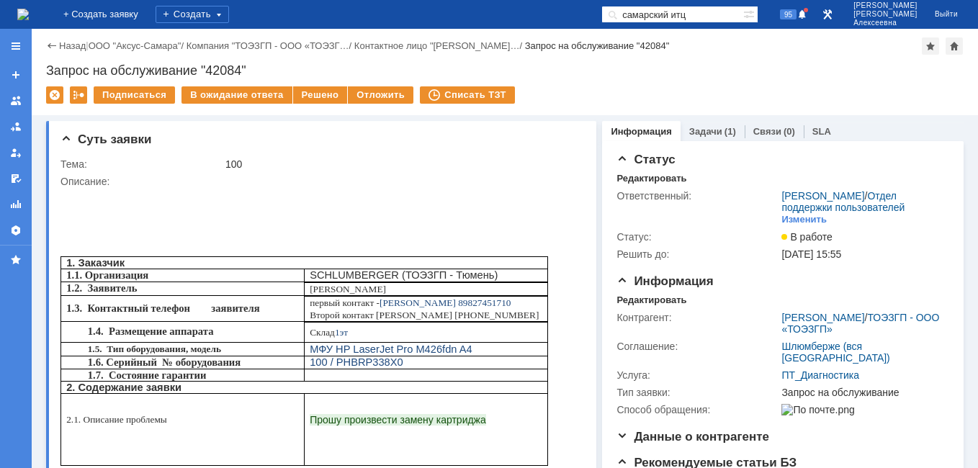
scroll to position [0, 0]
click at [29, 9] on img at bounding box center [23, 15] width 12 height 12
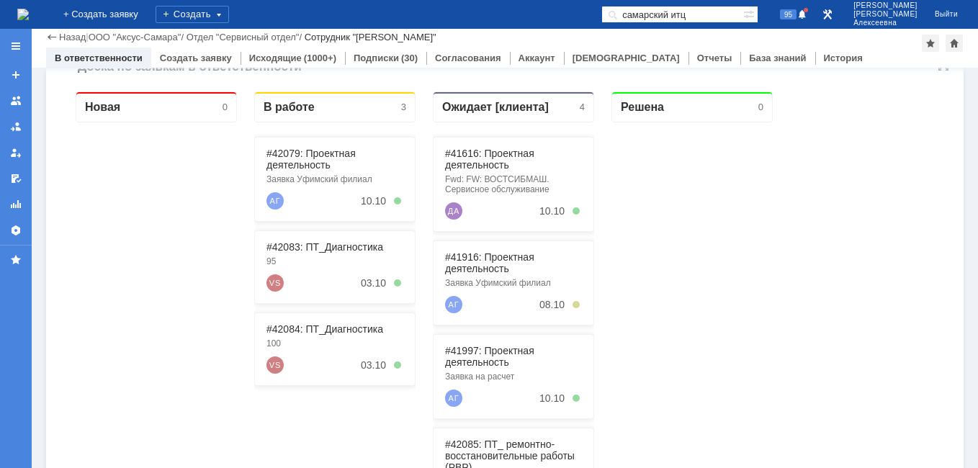
scroll to position [144, 0]
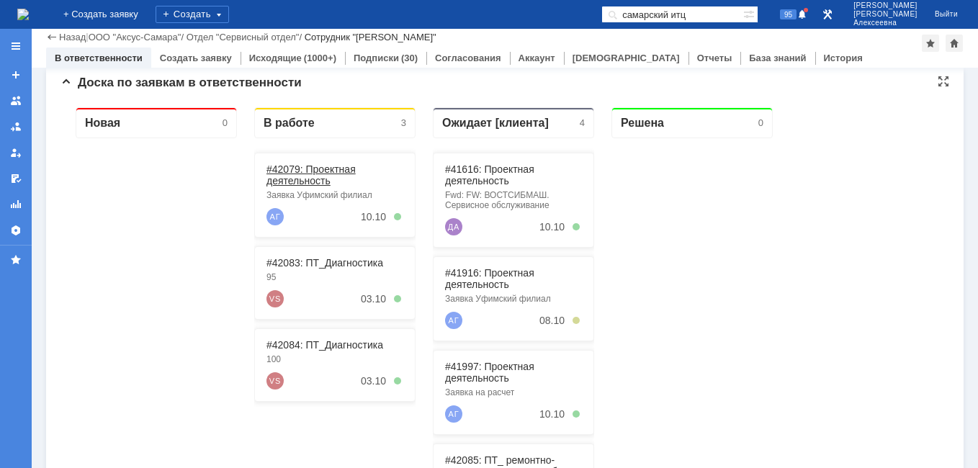
click at [304, 175] on link "#42079: Проектная деятельность" at bounding box center [310, 174] width 89 height 23
